Goal: Information Seeking & Learning: Compare options

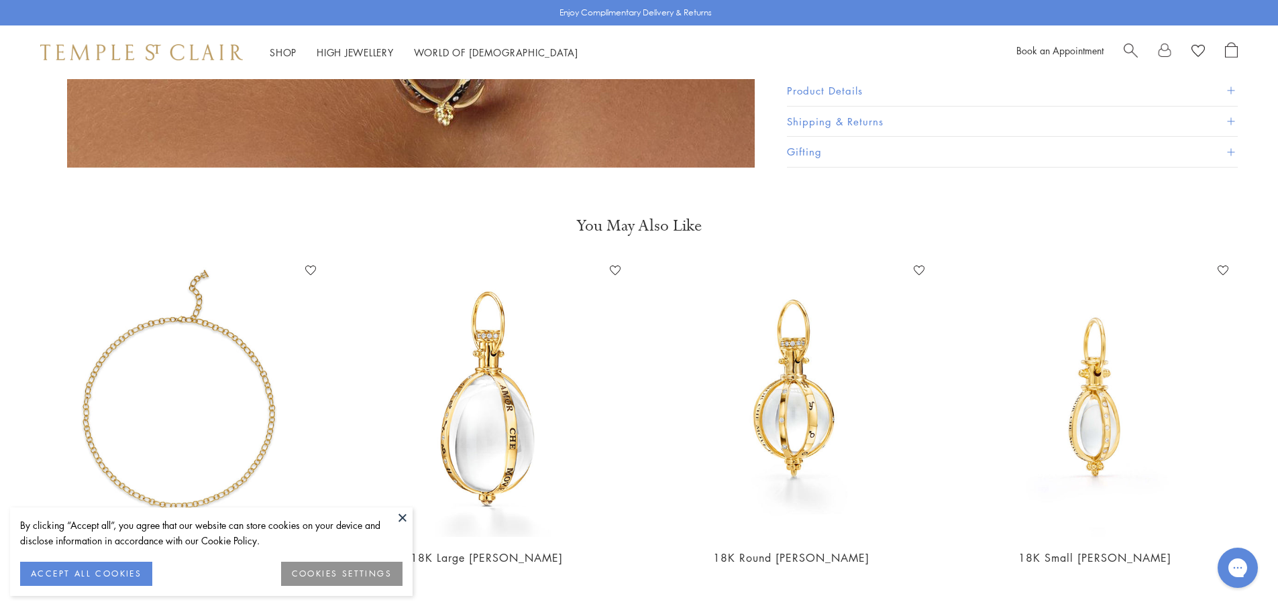
scroll to position [2147, 0]
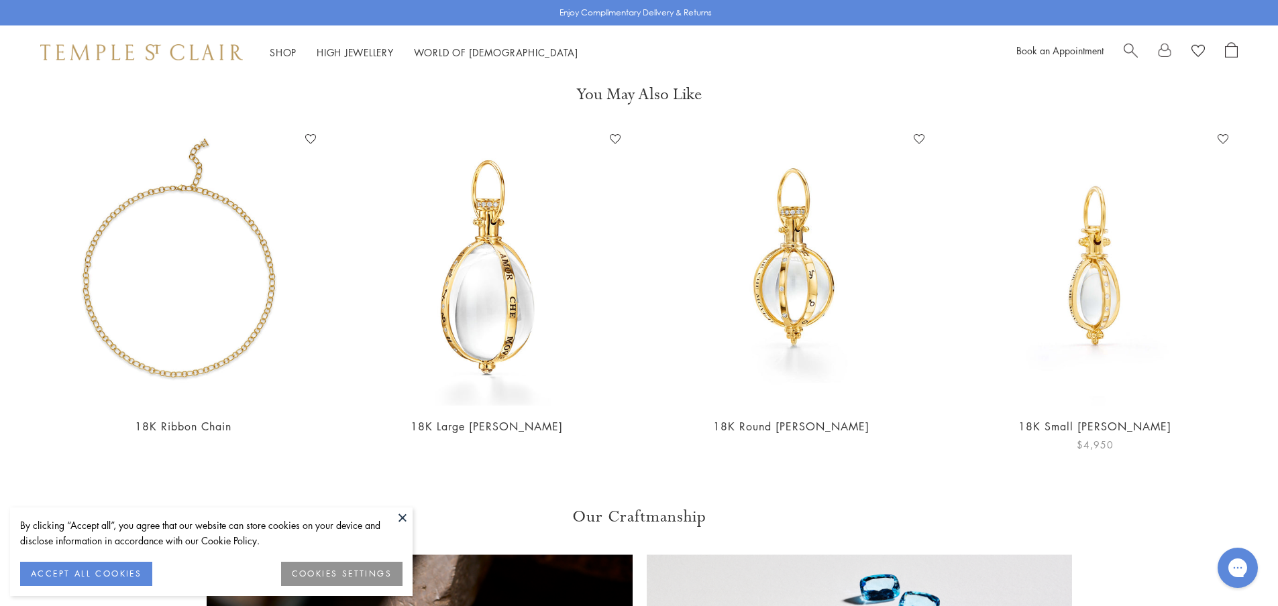
click at [1106, 267] on img at bounding box center [1095, 267] width 277 height 277
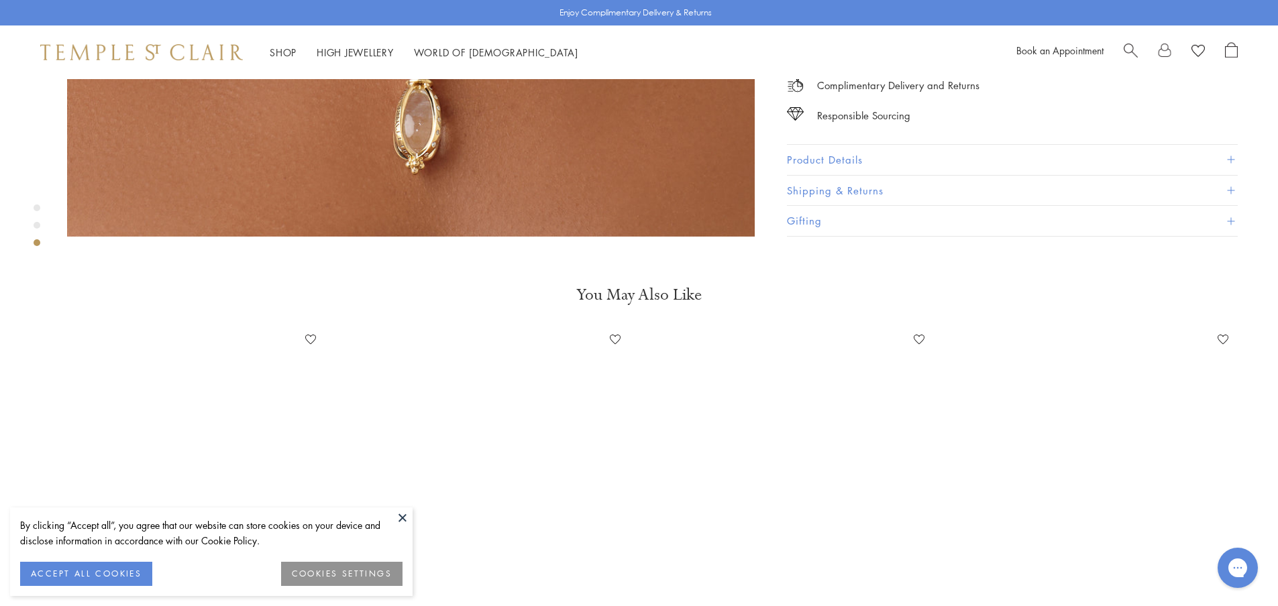
scroll to position [1523, 0]
